Goal: Task Accomplishment & Management: Manage account settings

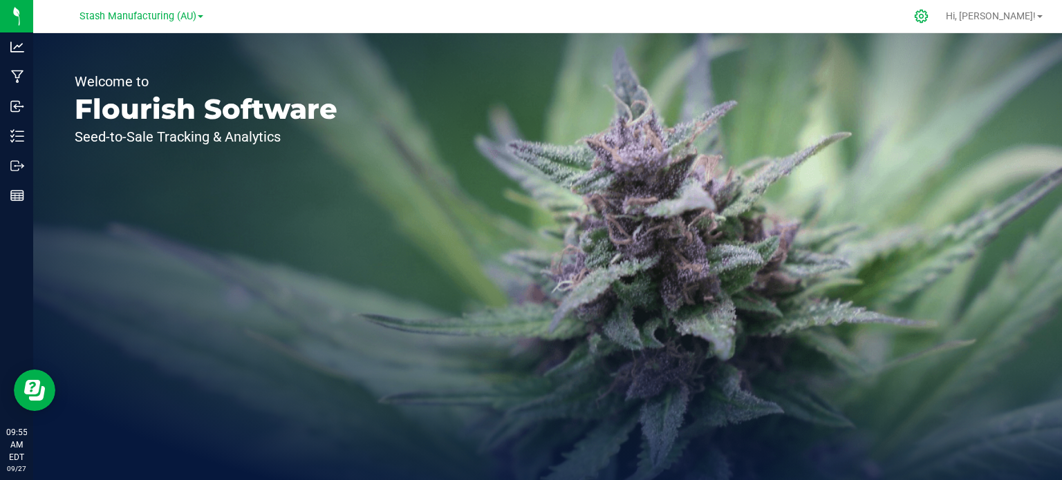
click at [939, 24] on div at bounding box center [921, 16] width 35 height 30
click at [928, 19] on icon at bounding box center [921, 16] width 15 height 15
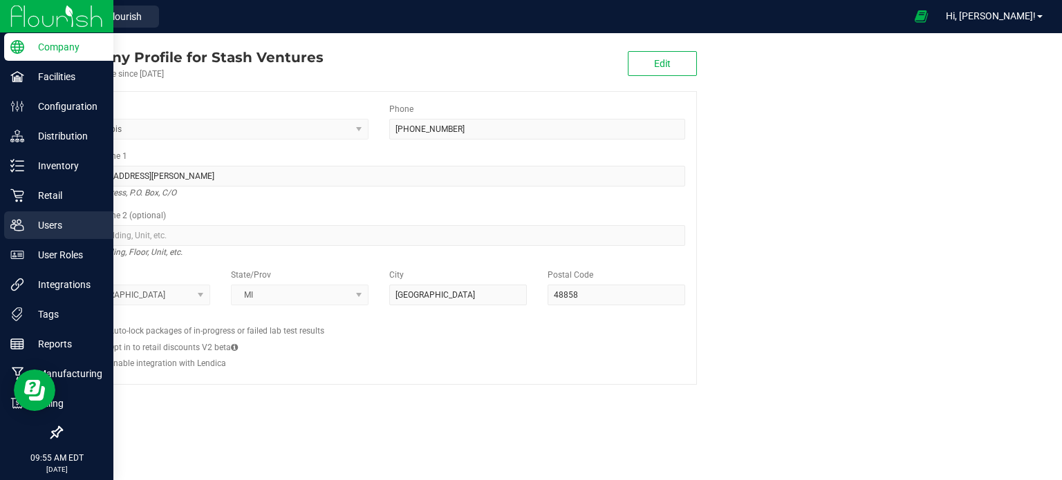
click at [60, 230] on p "Users" at bounding box center [65, 225] width 83 height 17
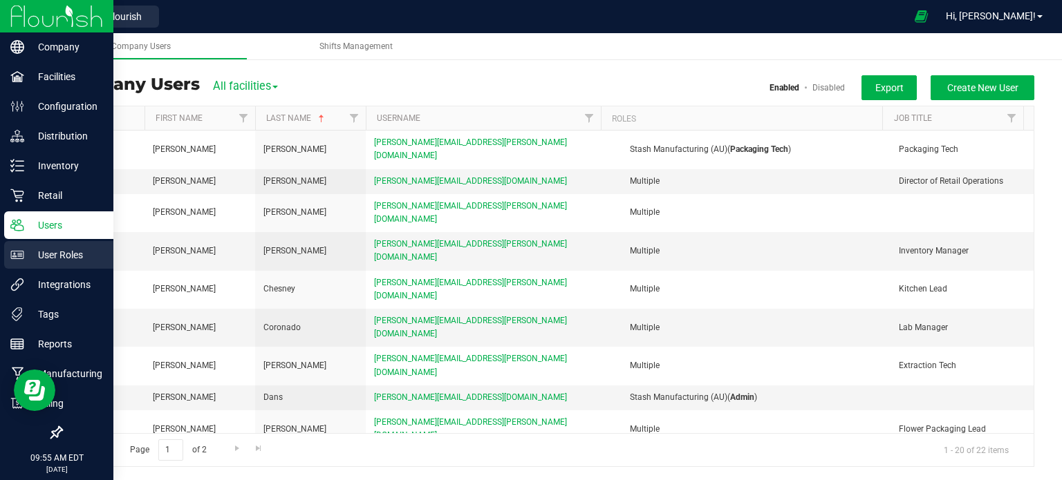
click at [61, 258] on p "User Roles" at bounding box center [65, 255] width 83 height 17
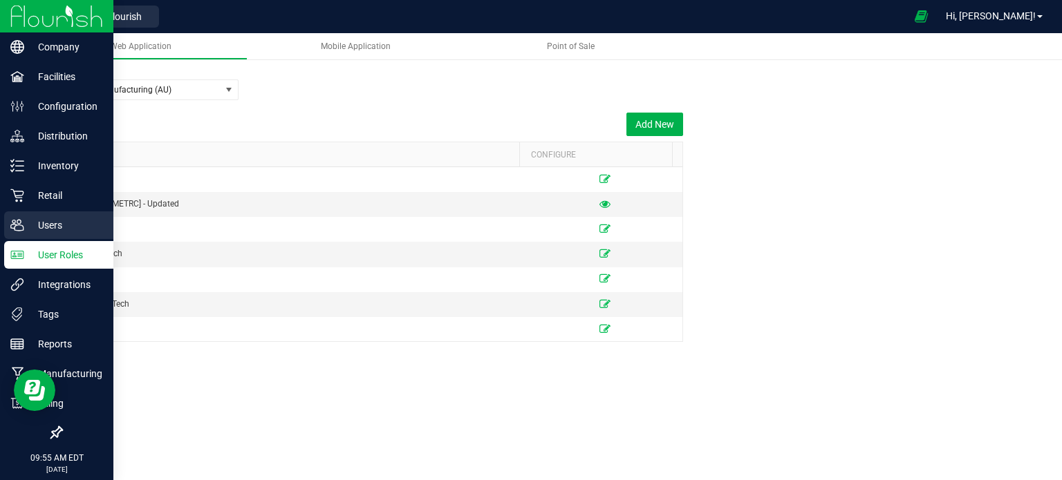
click at [41, 226] on p "Users" at bounding box center [65, 225] width 83 height 17
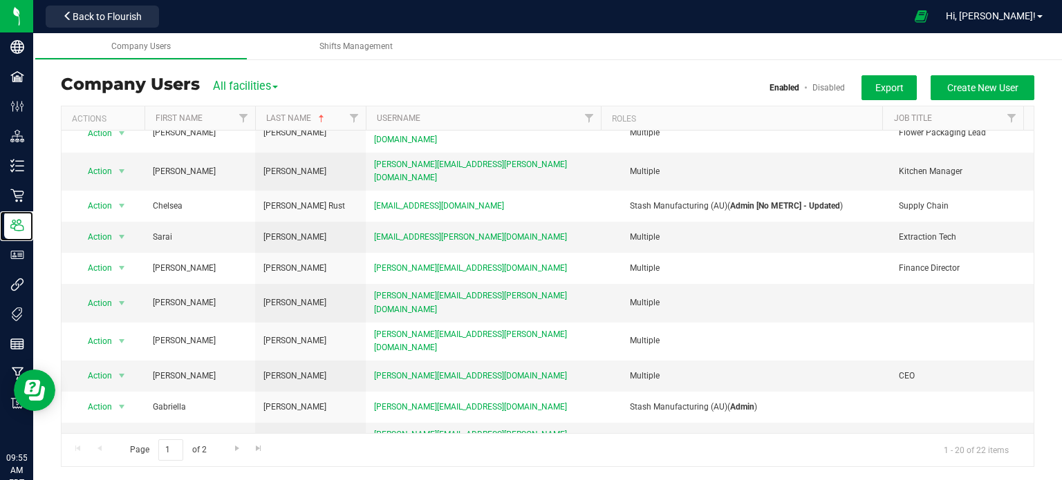
scroll to position [315, 0]
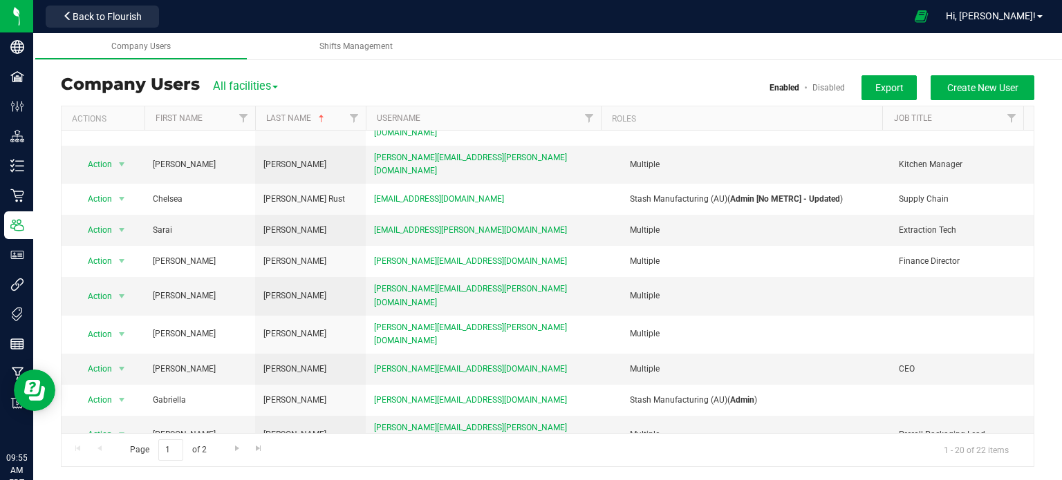
click at [113, 336] on li "Delete user" at bounding box center [113, 335] width 75 height 21
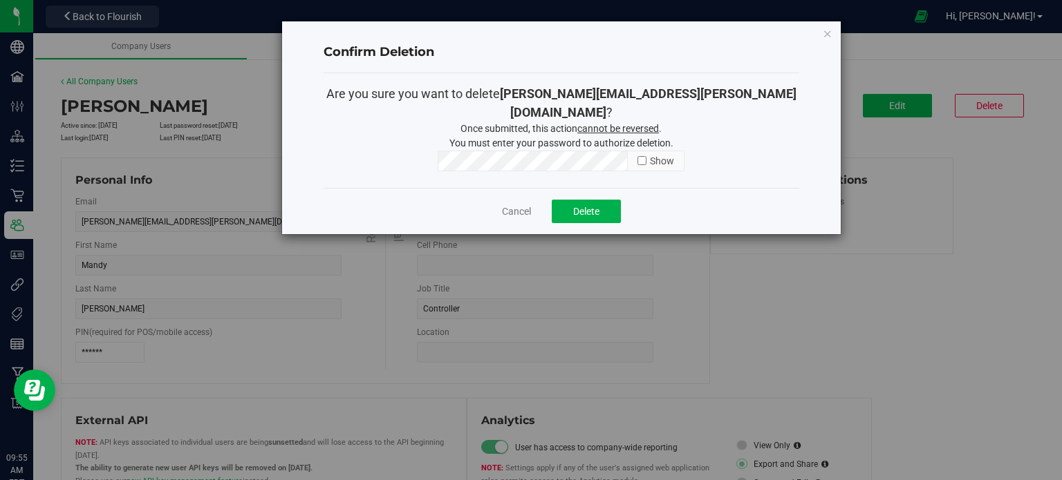
click at [573, 209] on div "Cancel [GEOGRAPHIC_DATA]" at bounding box center [561, 211] width 476 height 46
click at [575, 201] on button "Delete" at bounding box center [586, 212] width 69 height 24
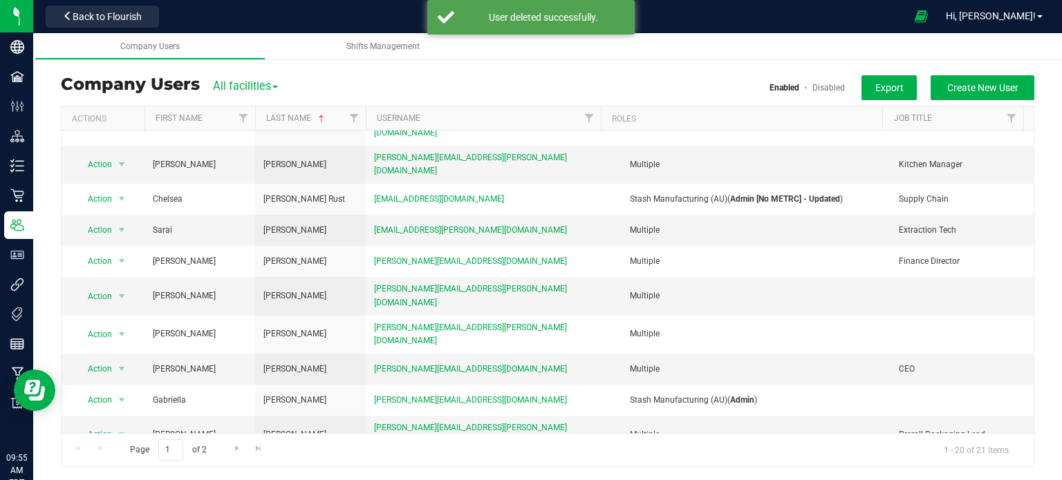
scroll to position [23, 0]
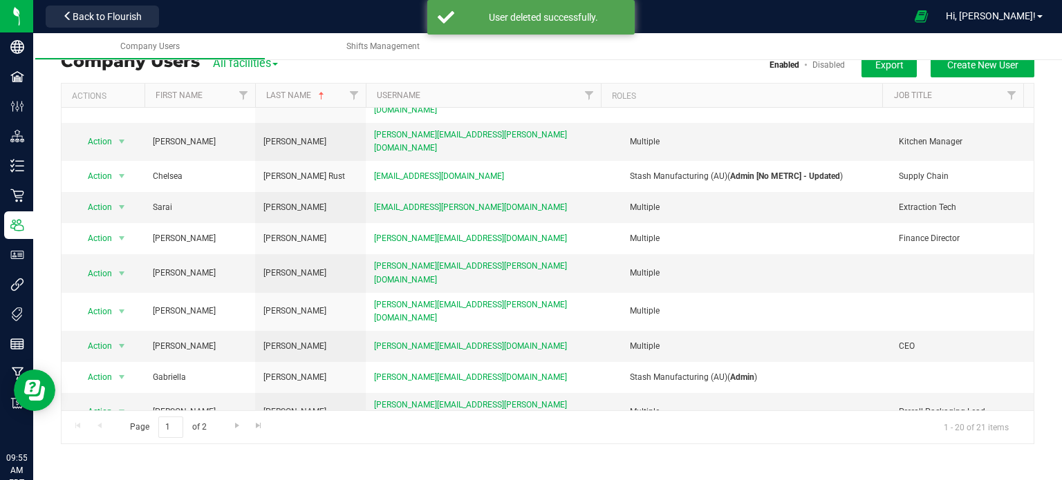
click at [100, 441] on span "Action" at bounding box center [94, 450] width 38 height 19
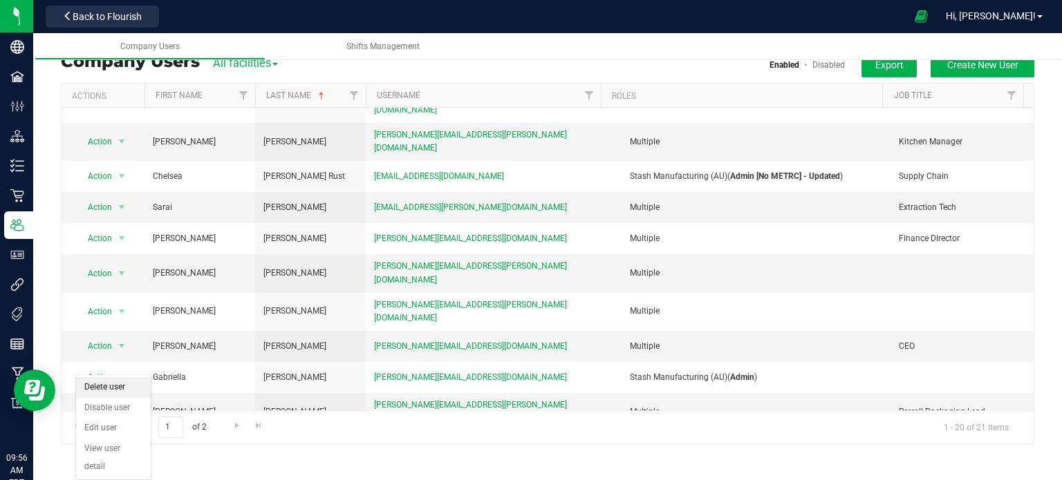
click at [127, 384] on li "Delete user" at bounding box center [113, 387] width 75 height 21
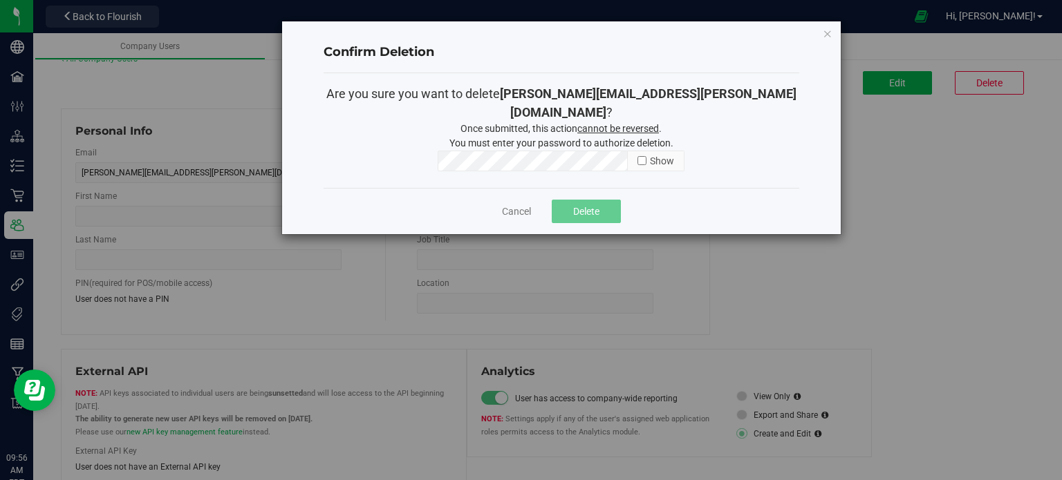
type input "Mark"
type input "[PERSON_NAME]"
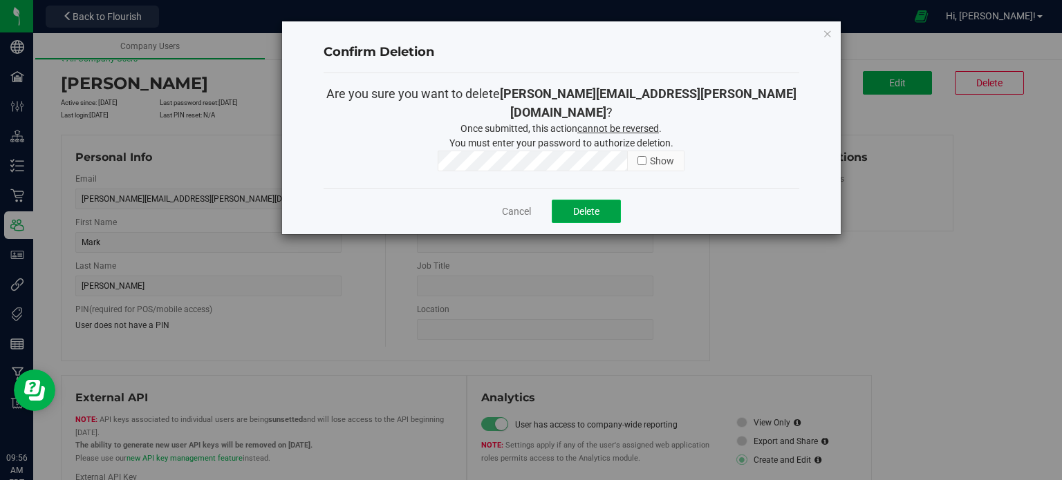
click at [570, 200] on button "Delete" at bounding box center [586, 212] width 69 height 24
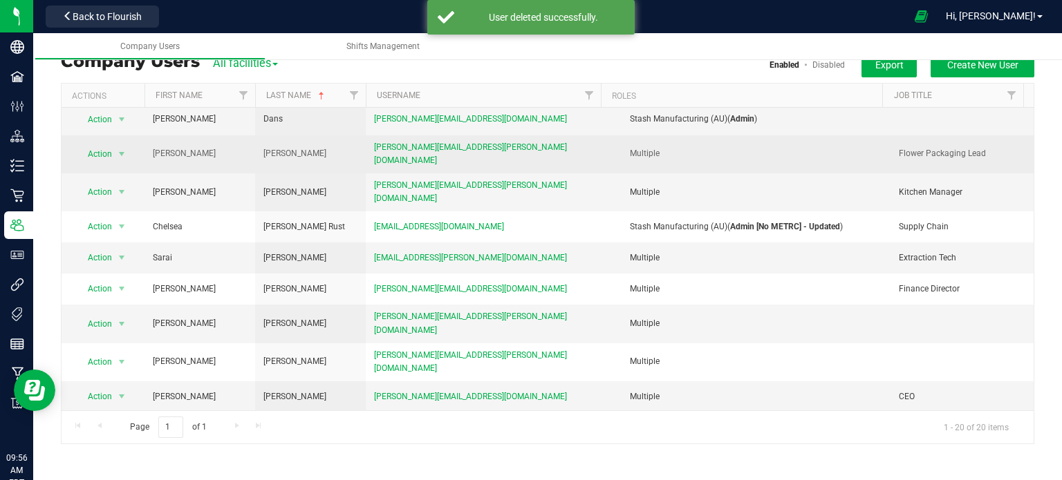
scroll to position [315, 0]
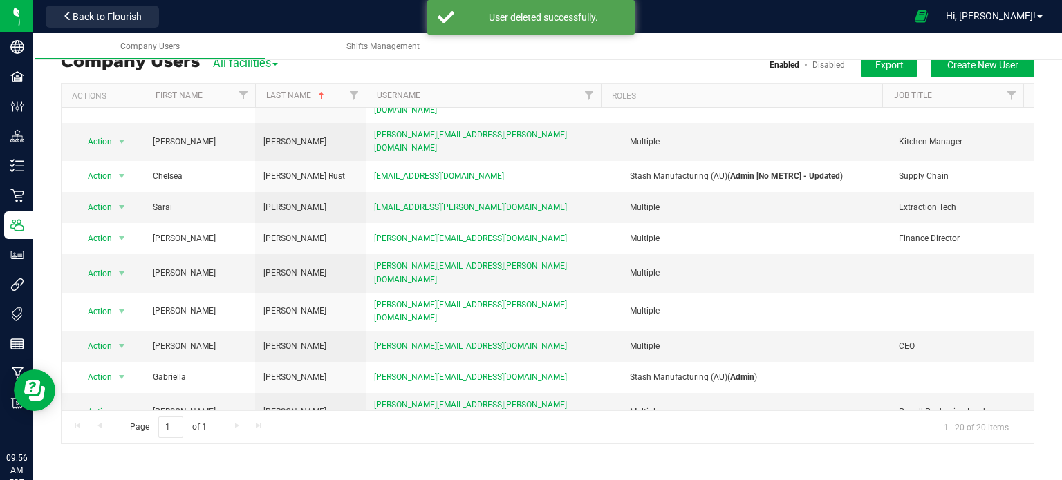
click at [238, 424] on div "Page 1 of 1 1 - 20 of 20 items" at bounding box center [548, 427] width 972 height 33
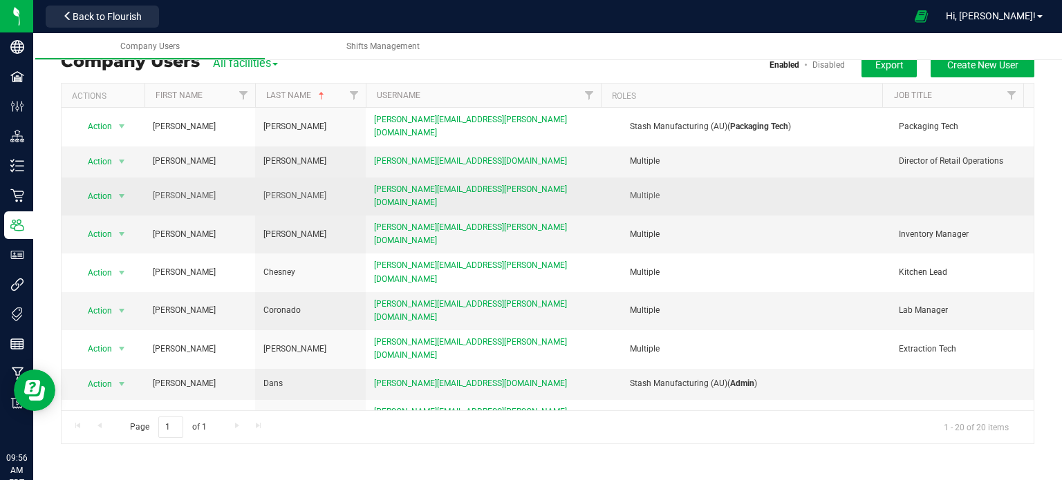
scroll to position [0, 0]
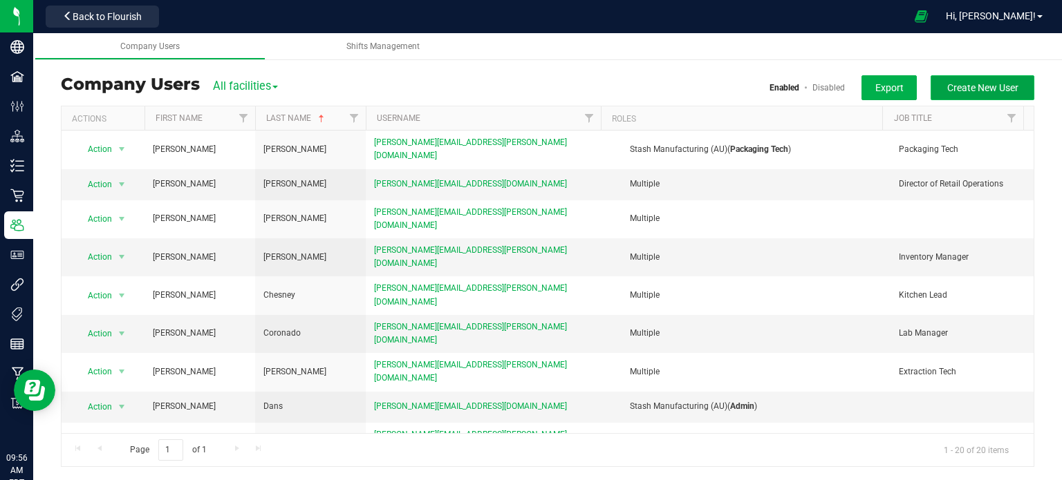
click at [963, 77] on button "Create New User" at bounding box center [982, 87] width 104 height 25
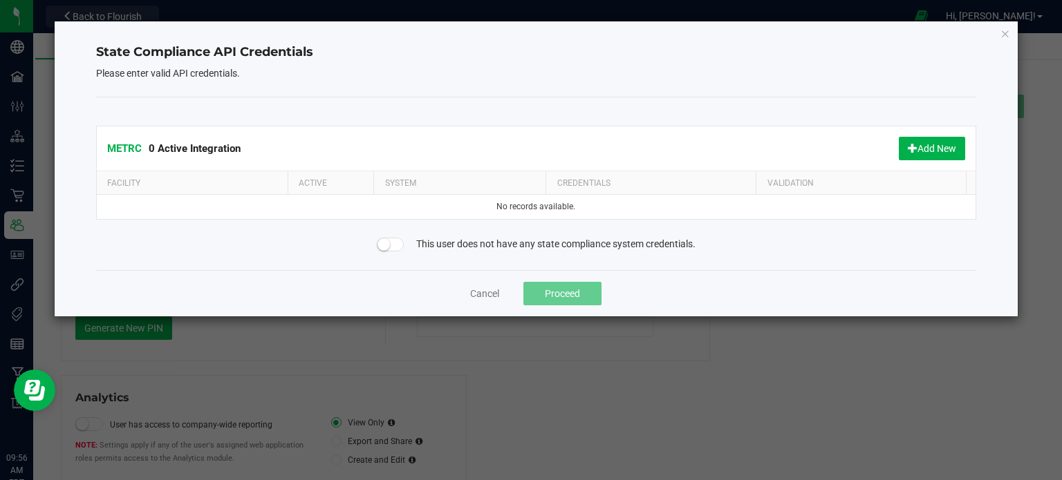
click at [384, 244] on small at bounding box center [383, 244] width 12 height 12
click at [562, 293] on button "Proceed" at bounding box center [562, 294] width 78 height 24
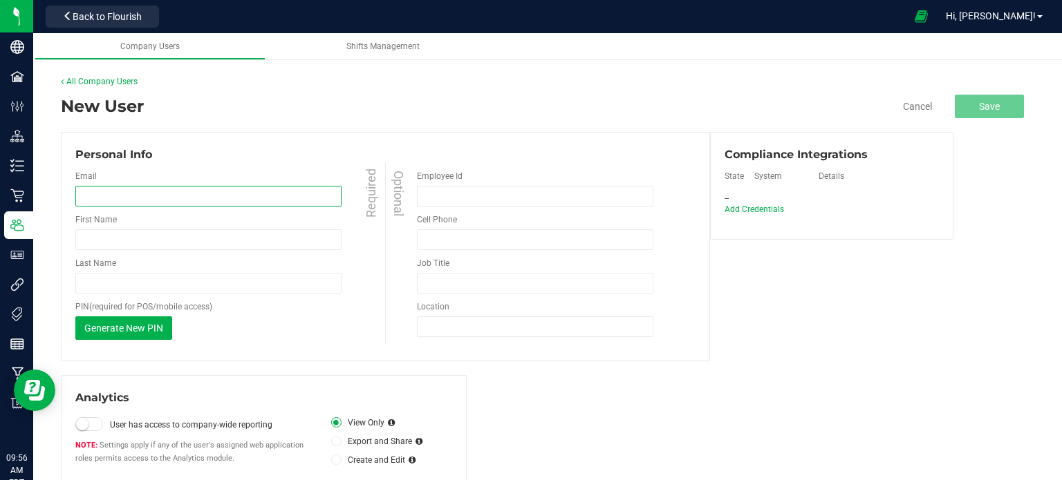
click at [186, 203] on input "email" at bounding box center [208, 196] width 266 height 21
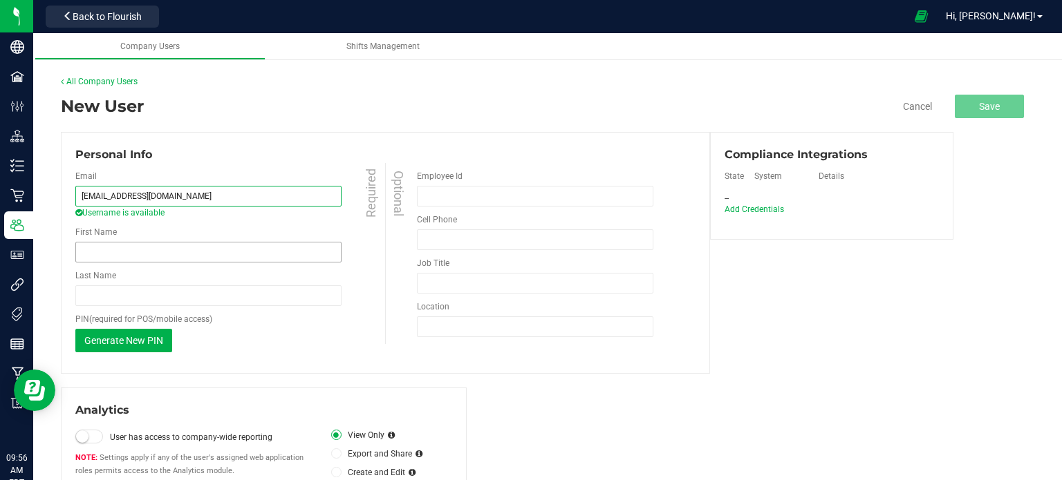
type input "[EMAIL_ADDRESS][DOMAIN_NAME]"
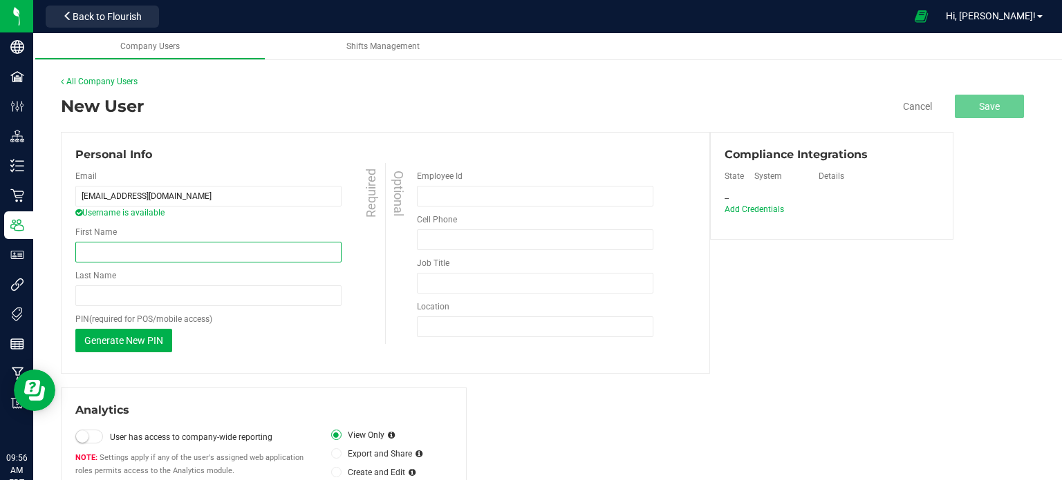
click at [156, 259] on input "First Name" at bounding box center [208, 252] width 266 height 21
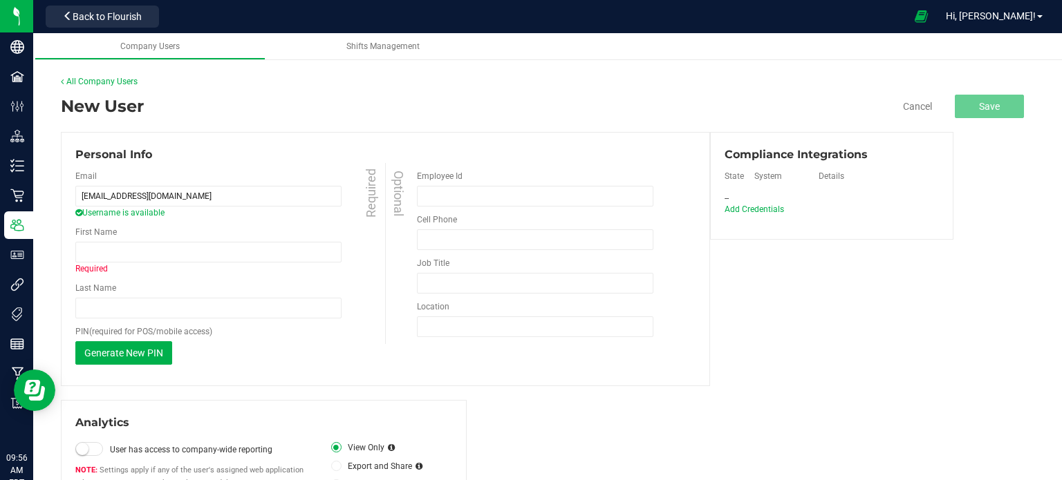
click at [212, 230] on div "First Name Required" at bounding box center [231, 250] width 313 height 49
click at [207, 250] on input "First Name" at bounding box center [208, 252] width 266 height 21
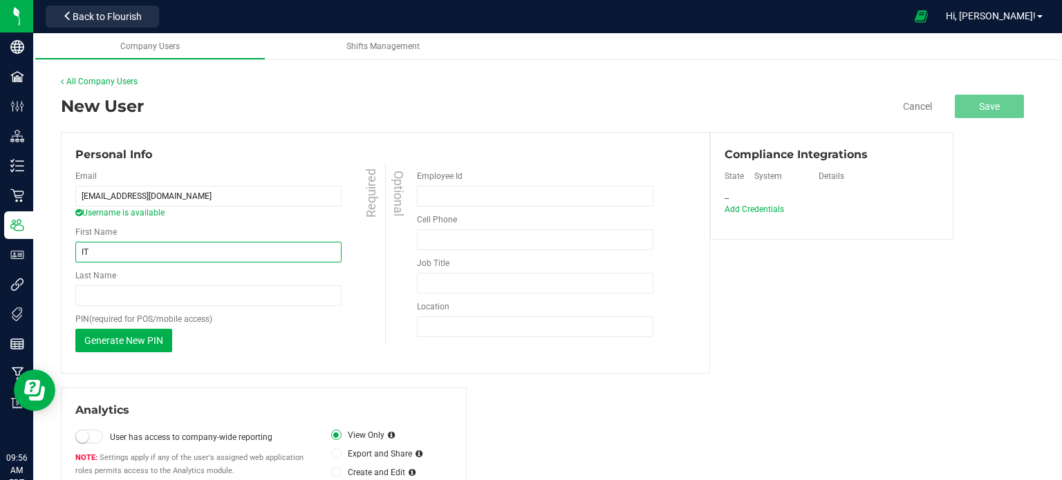
type input "IT"
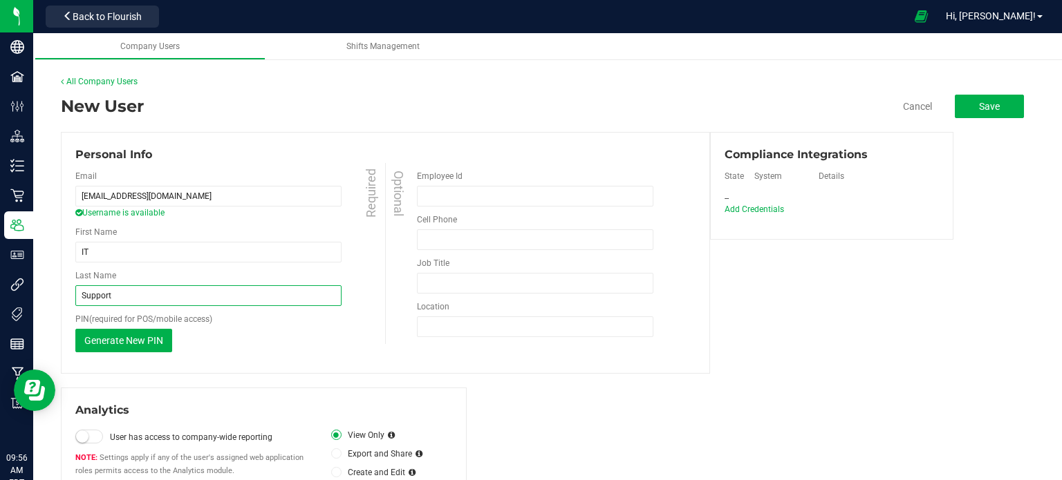
type input "Support"
click at [389, 309] on div "Optional Employee Id Cell Phone Must be at least 10 digits Phone number is requ…" at bounding box center [540, 253] width 310 height 181
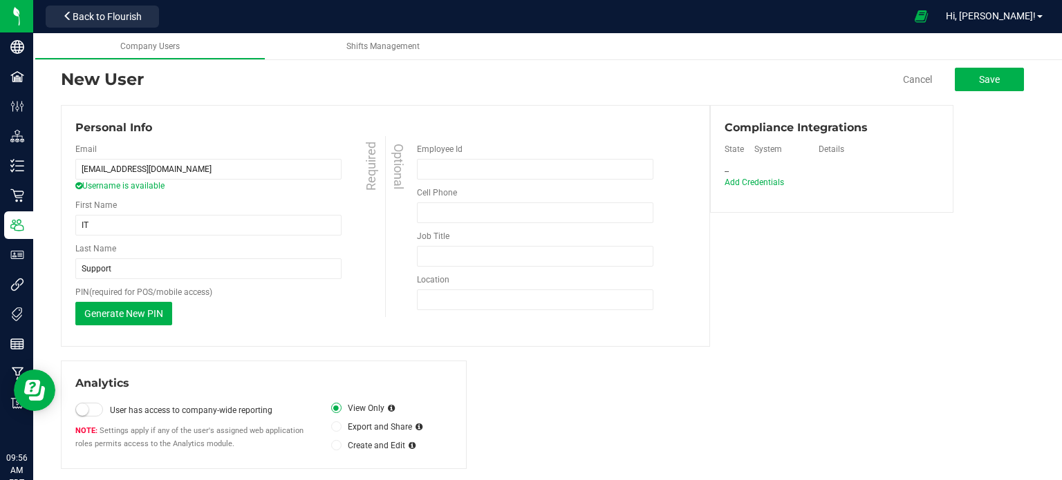
scroll to position [28, 0]
click at [440, 262] on input "Job Title" at bounding box center [535, 255] width 236 height 21
type input "IT"
click at [460, 323] on div "Email [EMAIL_ADDRESS][DOMAIN_NAME] Username is available Required First Name IT…" at bounding box center [385, 233] width 620 height 196
click at [445, 303] on input "Location" at bounding box center [535, 299] width 236 height 21
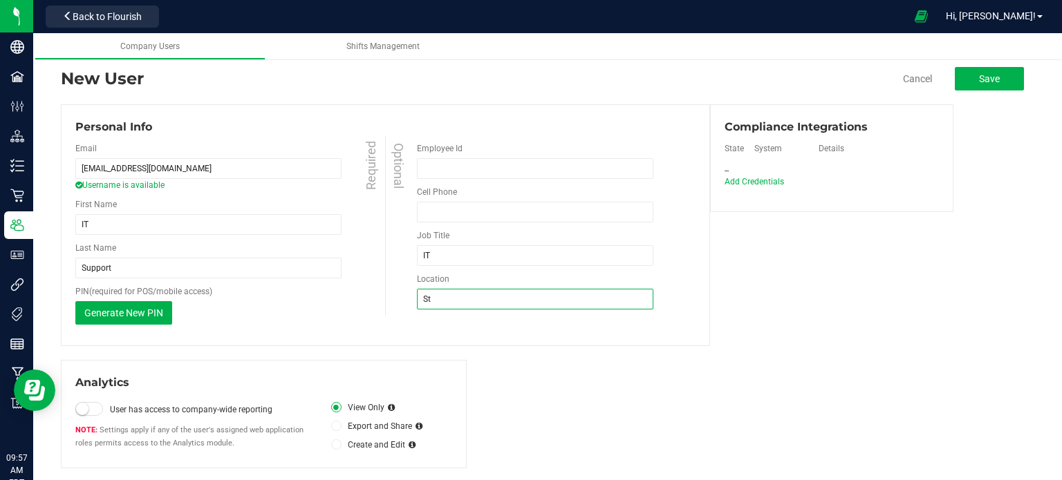
type input "S"
type input "H"
click at [769, 270] on div "Personal Info Email [EMAIL_ADDRESS][DOMAIN_NAME] Username is available Required…" at bounding box center [547, 225] width 973 height 242
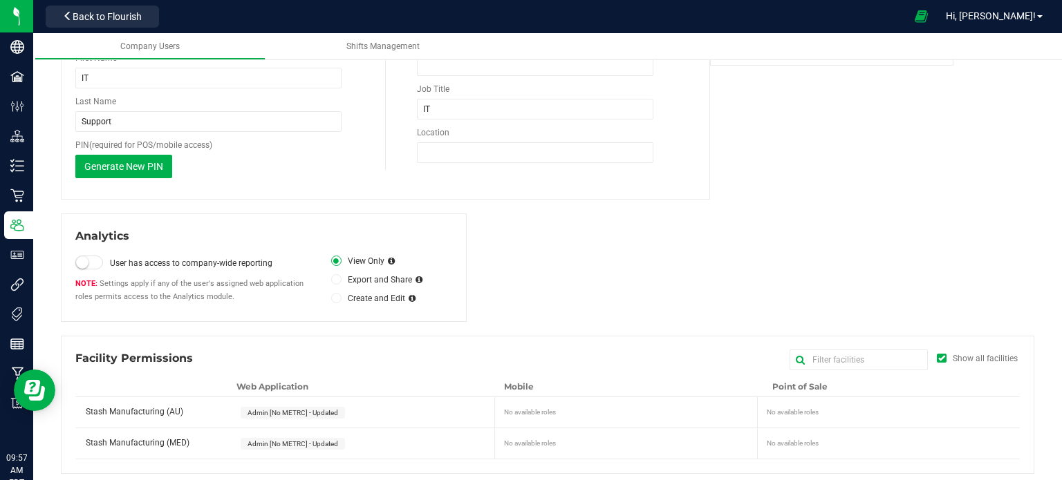
scroll to position [180, 0]
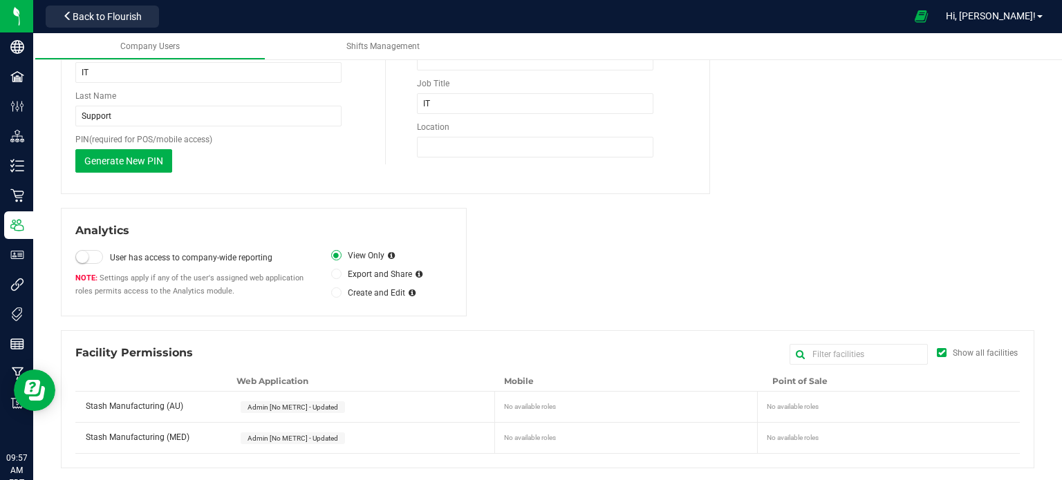
click at [664, 265] on div "Analytics User has access to company-wide reporting Settings apply if any of th…" at bounding box center [547, 262] width 973 height 109
click at [307, 404] on span "Admin [No METRC] - Updated" at bounding box center [292, 408] width 91 height 8
click at [316, 435] on span "Admin [No METRC] - Updated" at bounding box center [292, 439] width 91 height 8
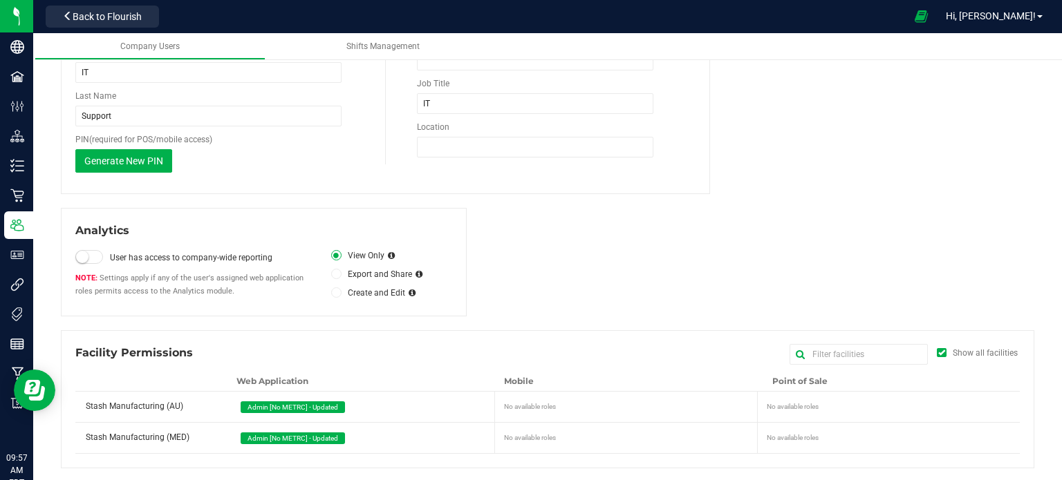
click at [648, 268] on div "Analytics User has access to company-wide reporting Settings apply if any of th…" at bounding box center [547, 262] width 973 height 109
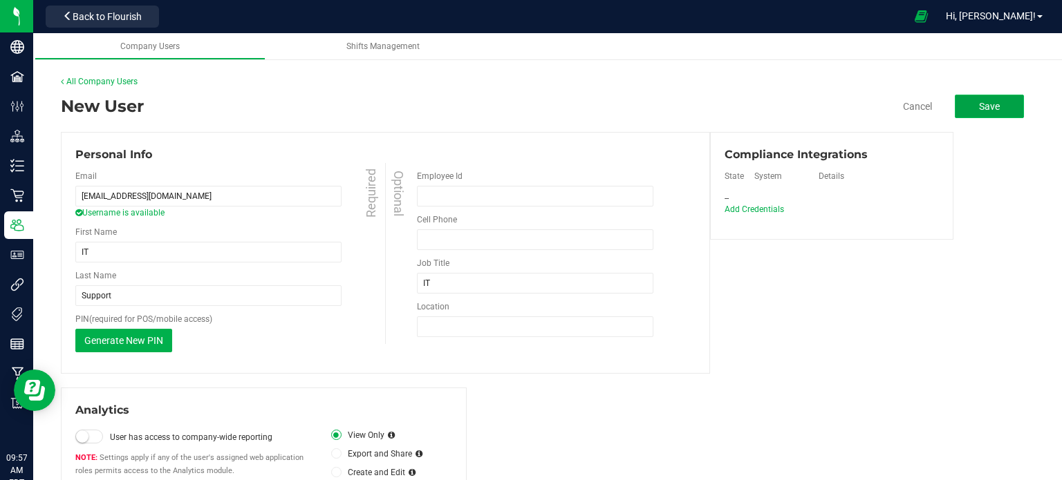
click at [975, 113] on button "Save" at bounding box center [989, 107] width 69 height 24
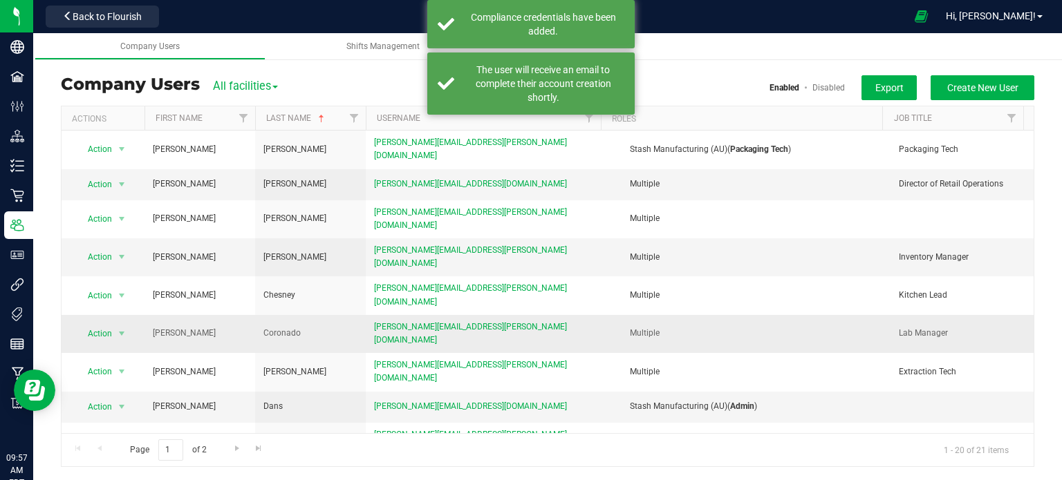
scroll to position [315, 0]
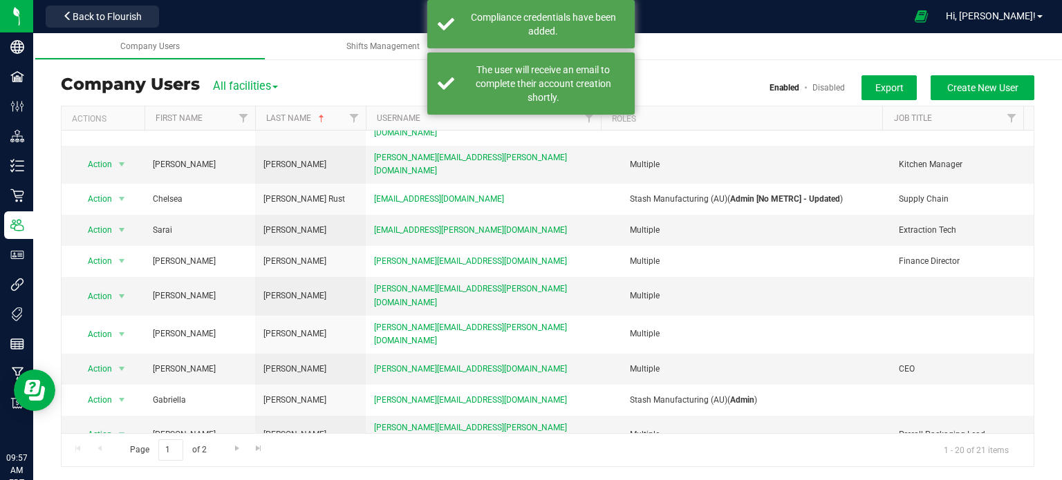
click at [106, 376] on li "Edit user" at bounding box center [113, 376] width 75 height 21
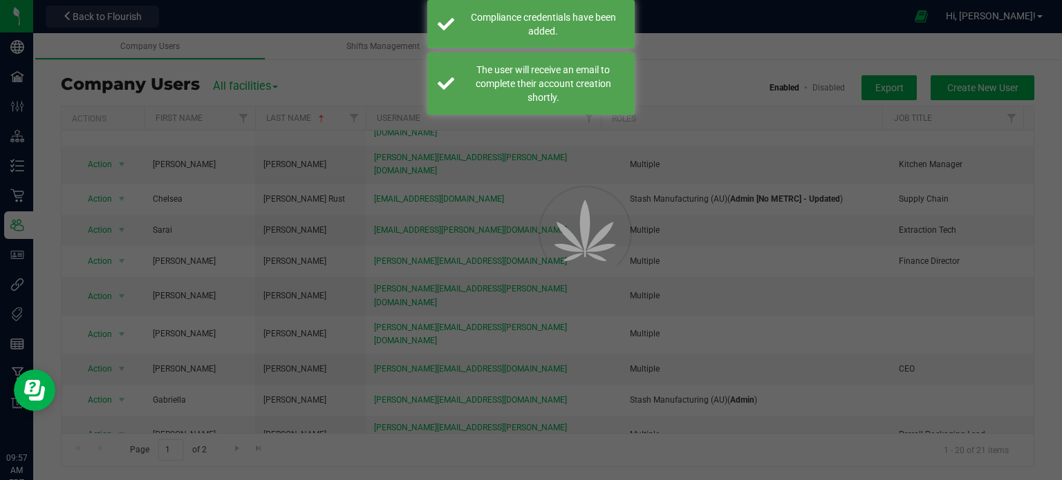
scroll to position [310, 0]
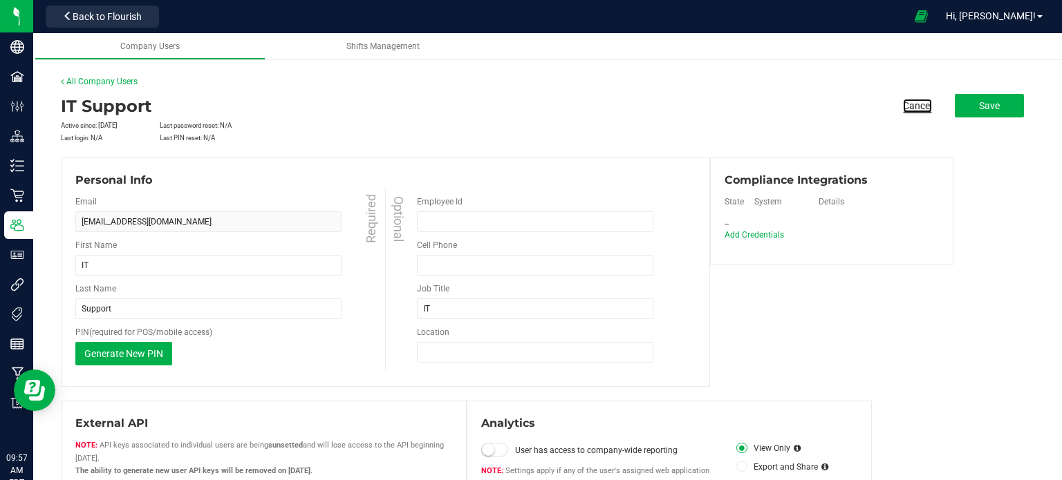
click at [903, 108] on link "Cancel" at bounding box center [917, 106] width 29 height 14
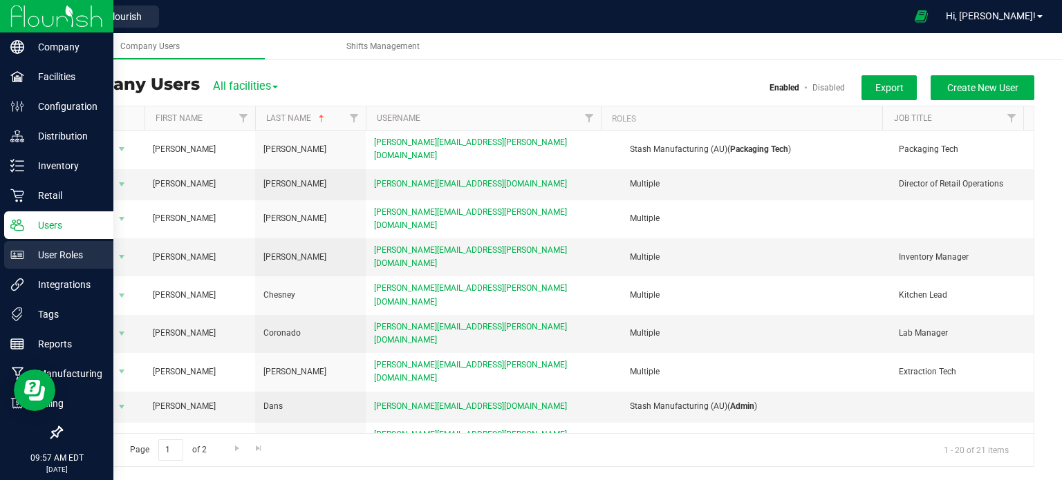
click at [33, 252] on p "User Roles" at bounding box center [65, 255] width 83 height 17
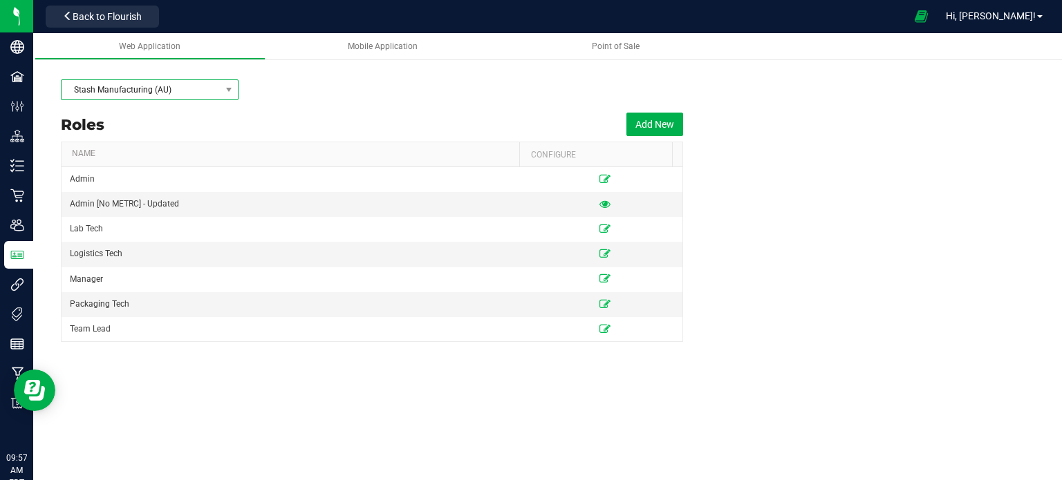
click at [171, 100] on span "Stash Manufacturing (AU)" at bounding box center [150, 89] width 178 height 21
click at [180, 118] on li "Stash Manufacturing (AU)" at bounding box center [150, 115] width 176 height 24
click at [599, 208] on icon at bounding box center [604, 204] width 11 height 8
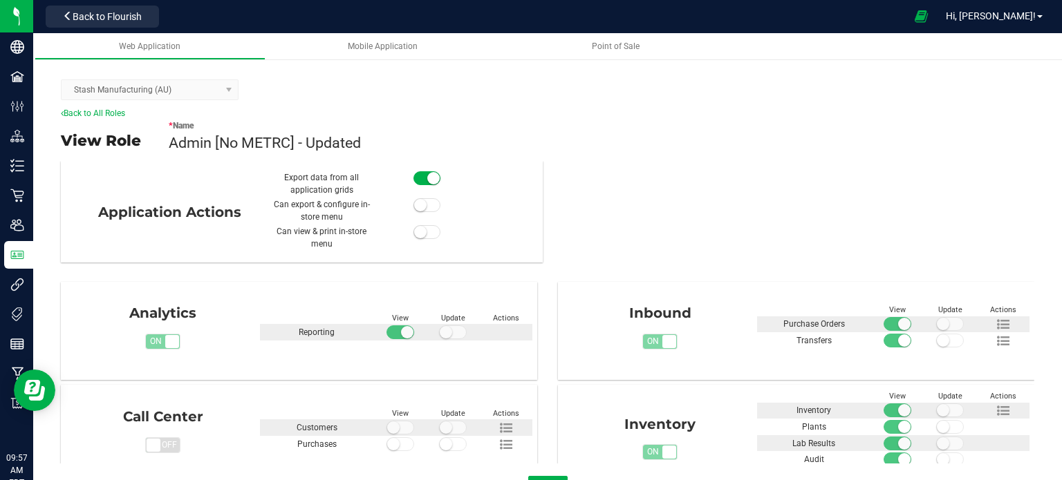
click at [567, 232] on div "Application Actions Export data from all application grids Can export & configu…" at bounding box center [546, 312] width 975 height 303
